Goal: Information Seeking & Learning: Learn about a topic

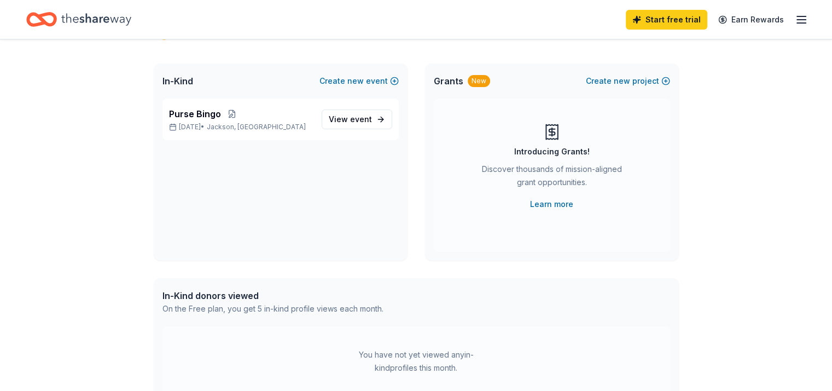
scroll to position [55, 0]
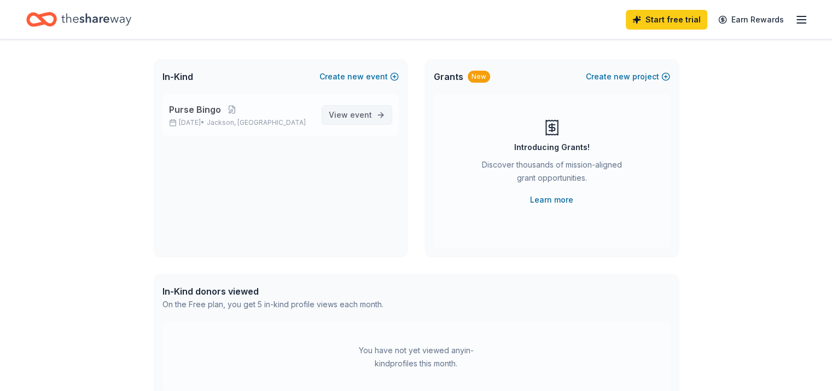
click at [352, 119] on span "View event" at bounding box center [350, 114] width 43 height 13
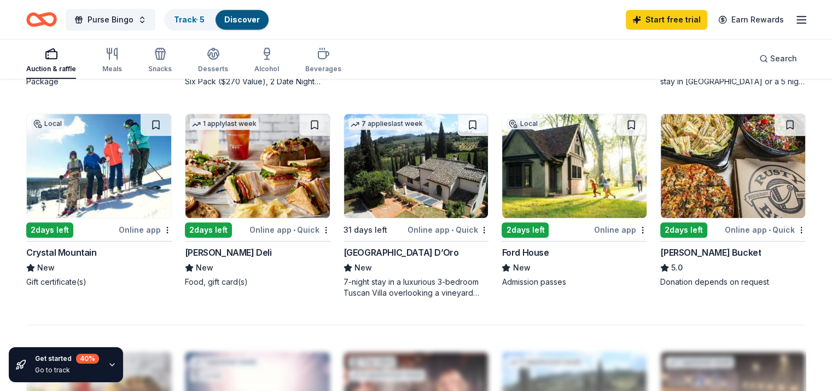
scroll to position [712, 0]
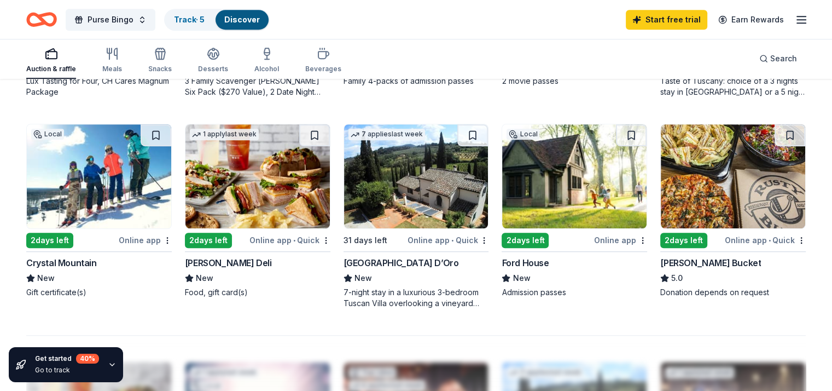
click at [82, 263] on div "Crystal Mountain" at bounding box center [61, 262] width 71 height 13
click at [247, 262] on div "McAlister's Deli" at bounding box center [228, 262] width 87 height 13
click at [371, 264] on div "Villa Sogni D’Oro" at bounding box center [401, 262] width 115 height 13
click at [528, 265] on div "Ford House" at bounding box center [525, 262] width 47 height 13
click at [693, 263] on div "Rusty Bucket" at bounding box center [711, 262] width 101 height 13
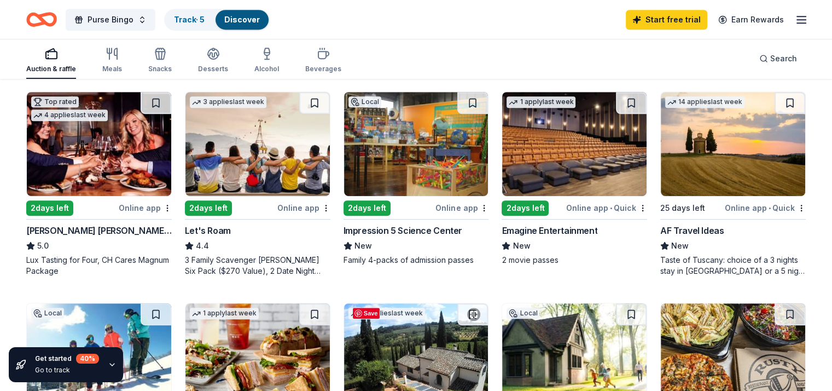
scroll to position [493, 0]
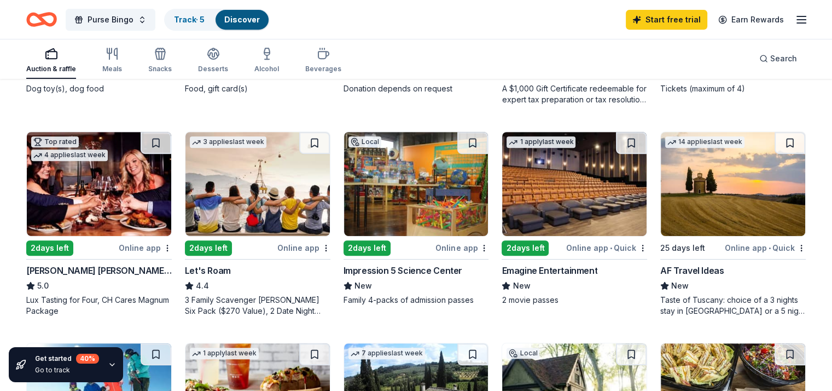
click at [133, 270] on div "Cooper's Hawk Winery and Restaurants" at bounding box center [99, 270] width 146 height 13
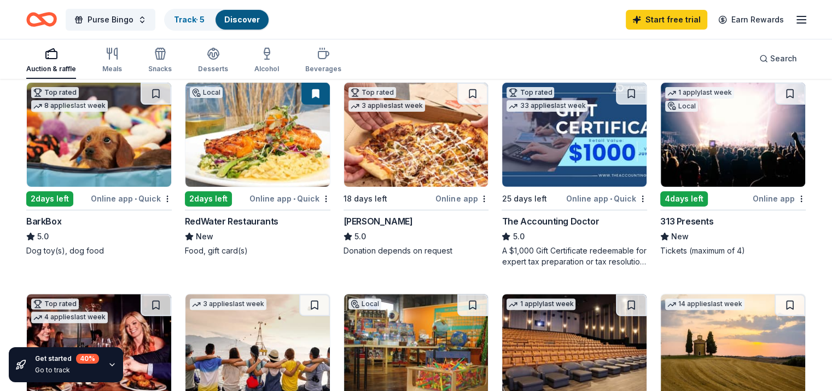
scroll to position [328, 0]
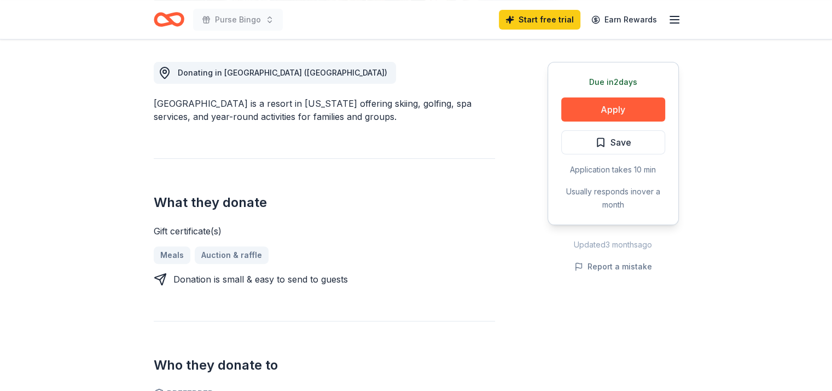
scroll to position [274, 0]
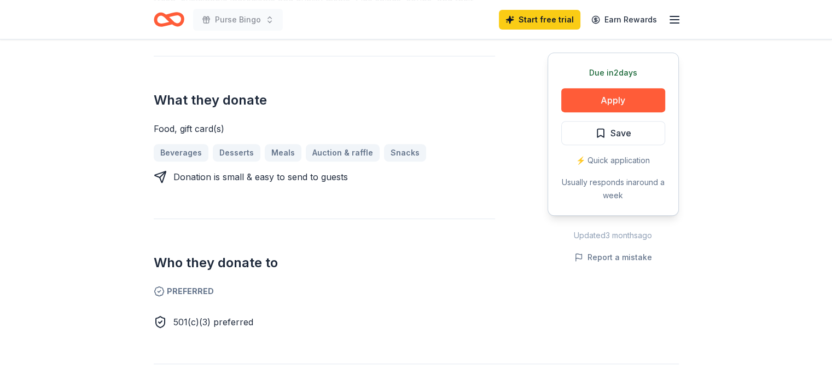
scroll to position [438, 0]
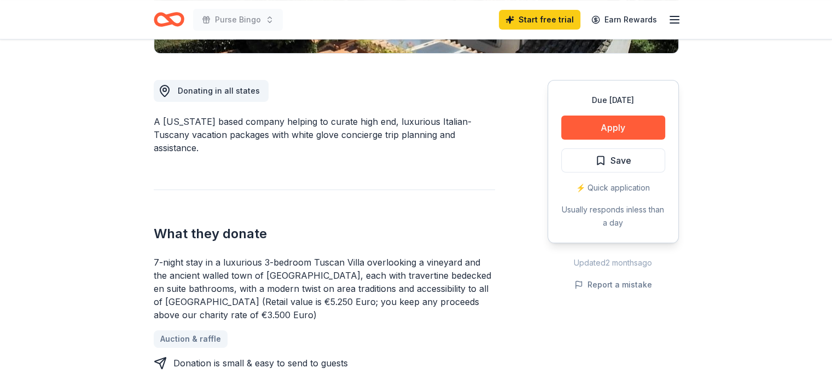
scroll to position [274, 0]
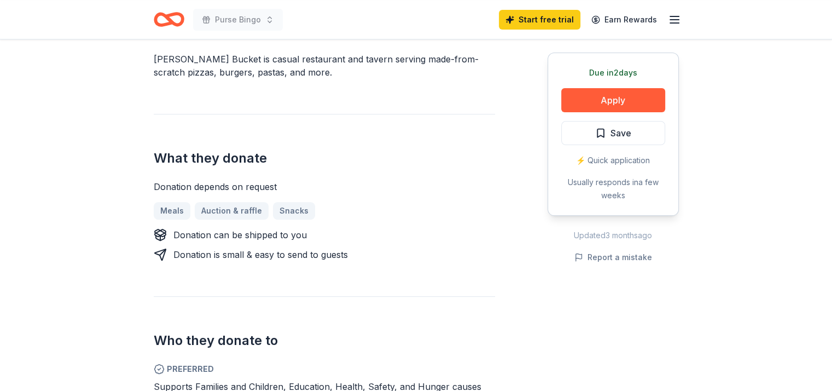
scroll to position [328, 0]
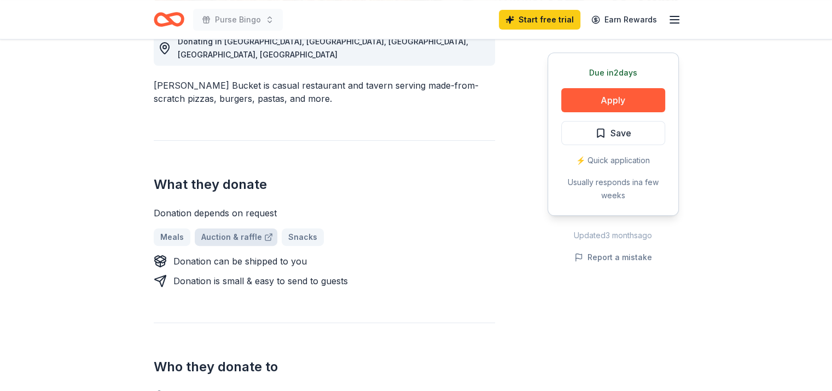
click at [218, 228] on link "Auction & raffle" at bounding box center [236, 237] width 83 height 18
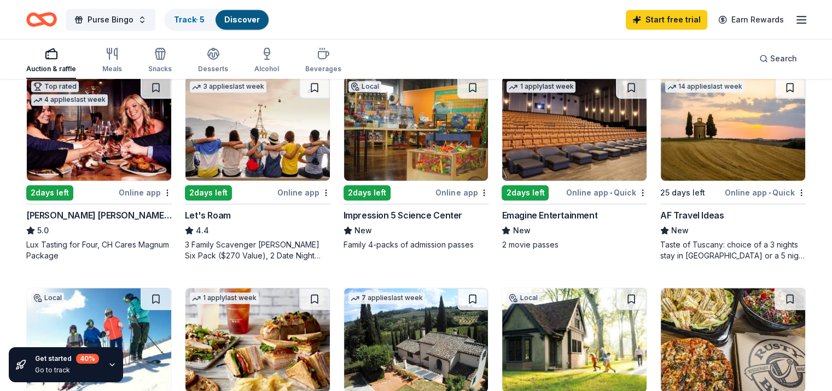
scroll to position [547, 0]
click at [681, 215] on div "AF Travel Ideas" at bounding box center [692, 215] width 63 height 13
click at [569, 217] on div "Emagine Entertainment" at bounding box center [550, 215] width 96 height 13
click at [231, 215] on div "Let's Roam" at bounding box center [208, 215] width 46 height 13
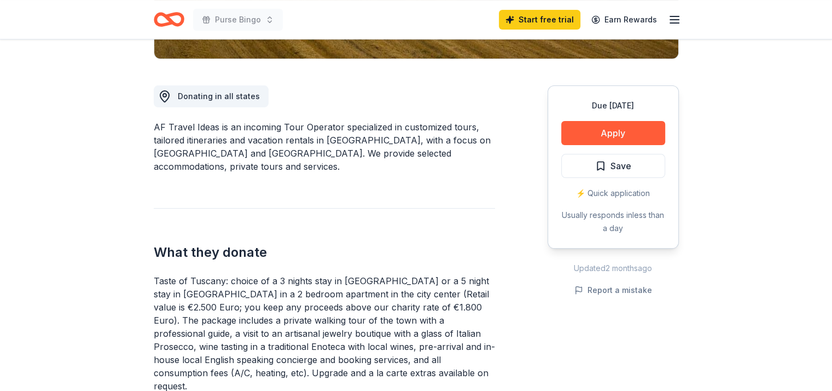
scroll to position [328, 0]
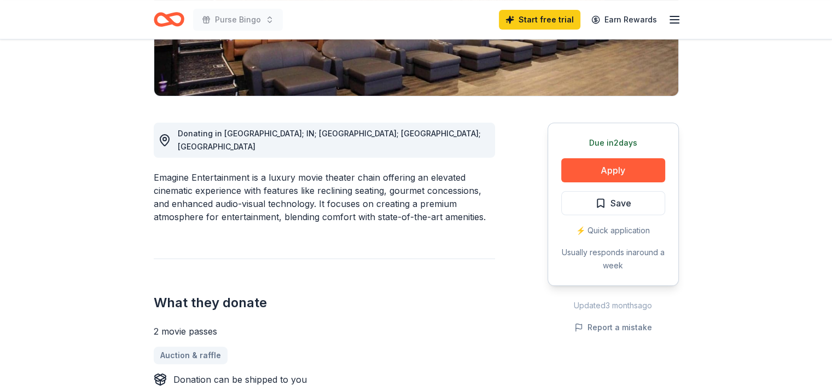
scroll to position [219, 0]
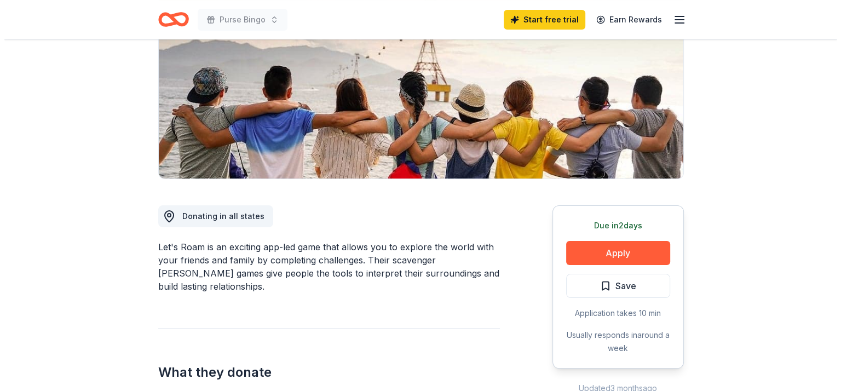
scroll to position [164, 0]
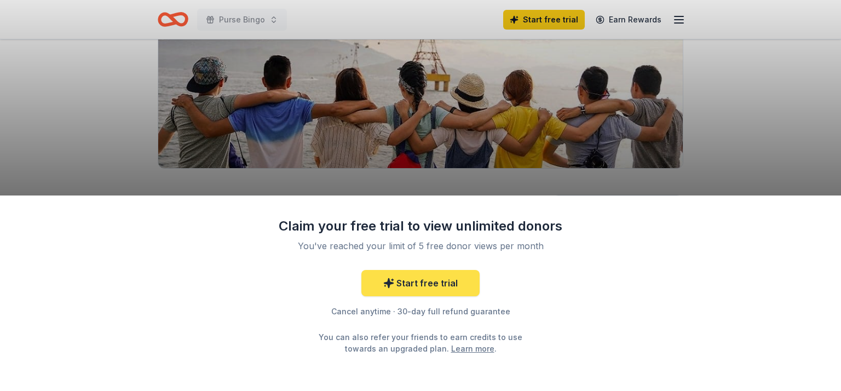
click at [417, 281] on link "Start free trial" at bounding box center [420, 283] width 118 height 26
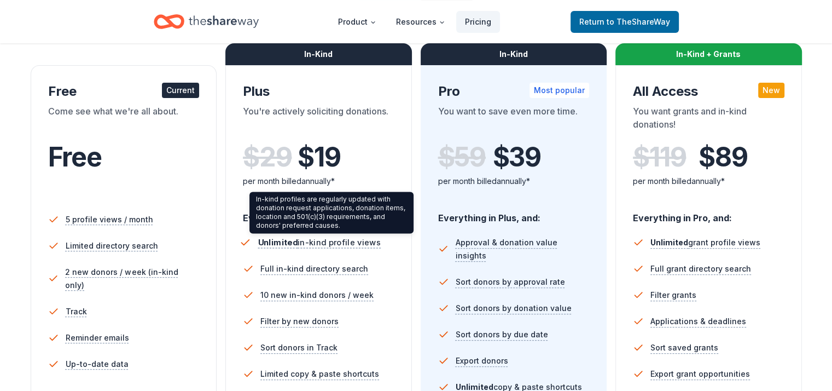
scroll to position [164, 0]
